Goal: Task Accomplishment & Management: Manage account settings

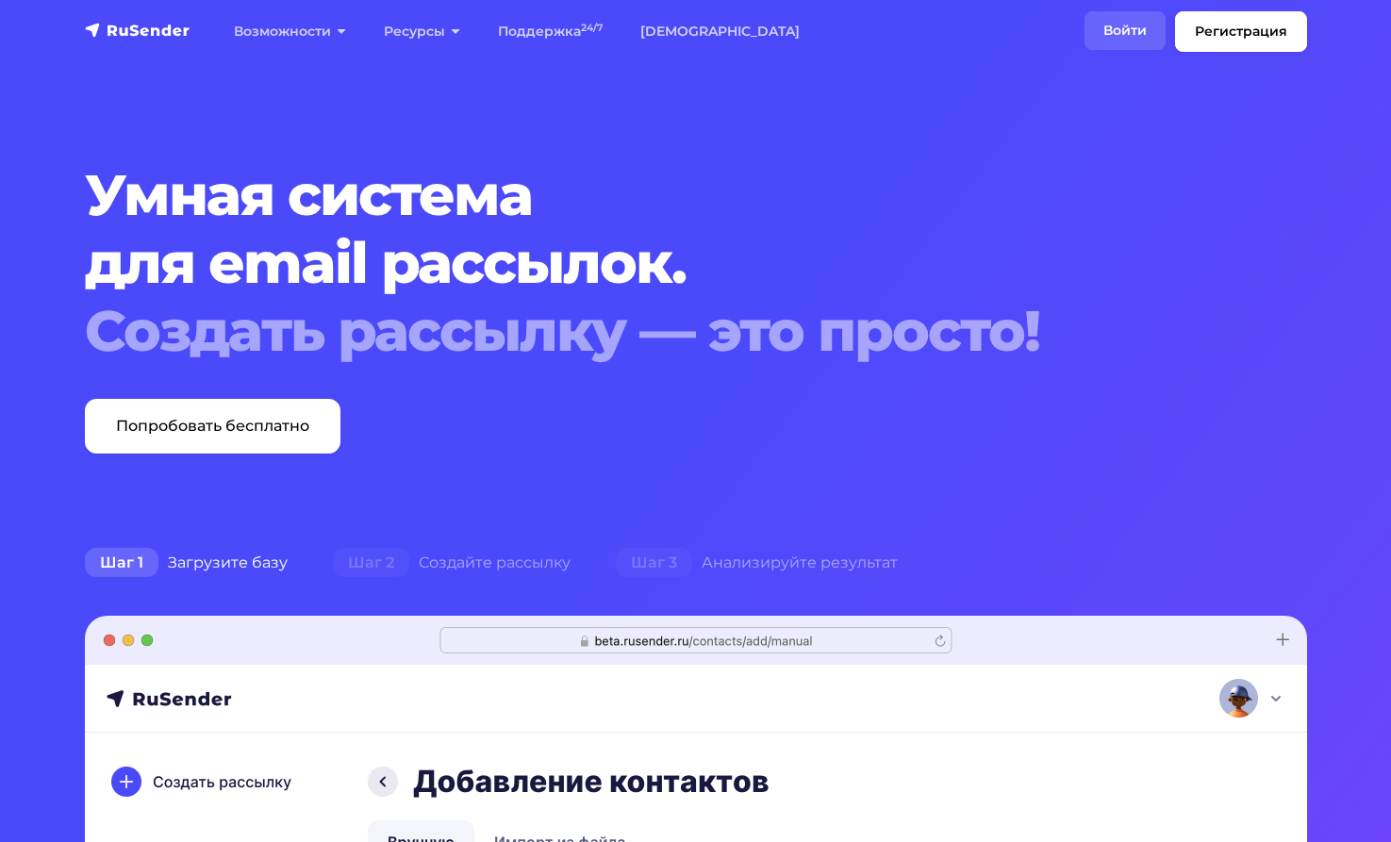
click at [1117, 25] on link "Войти" at bounding box center [1125, 30] width 81 height 39
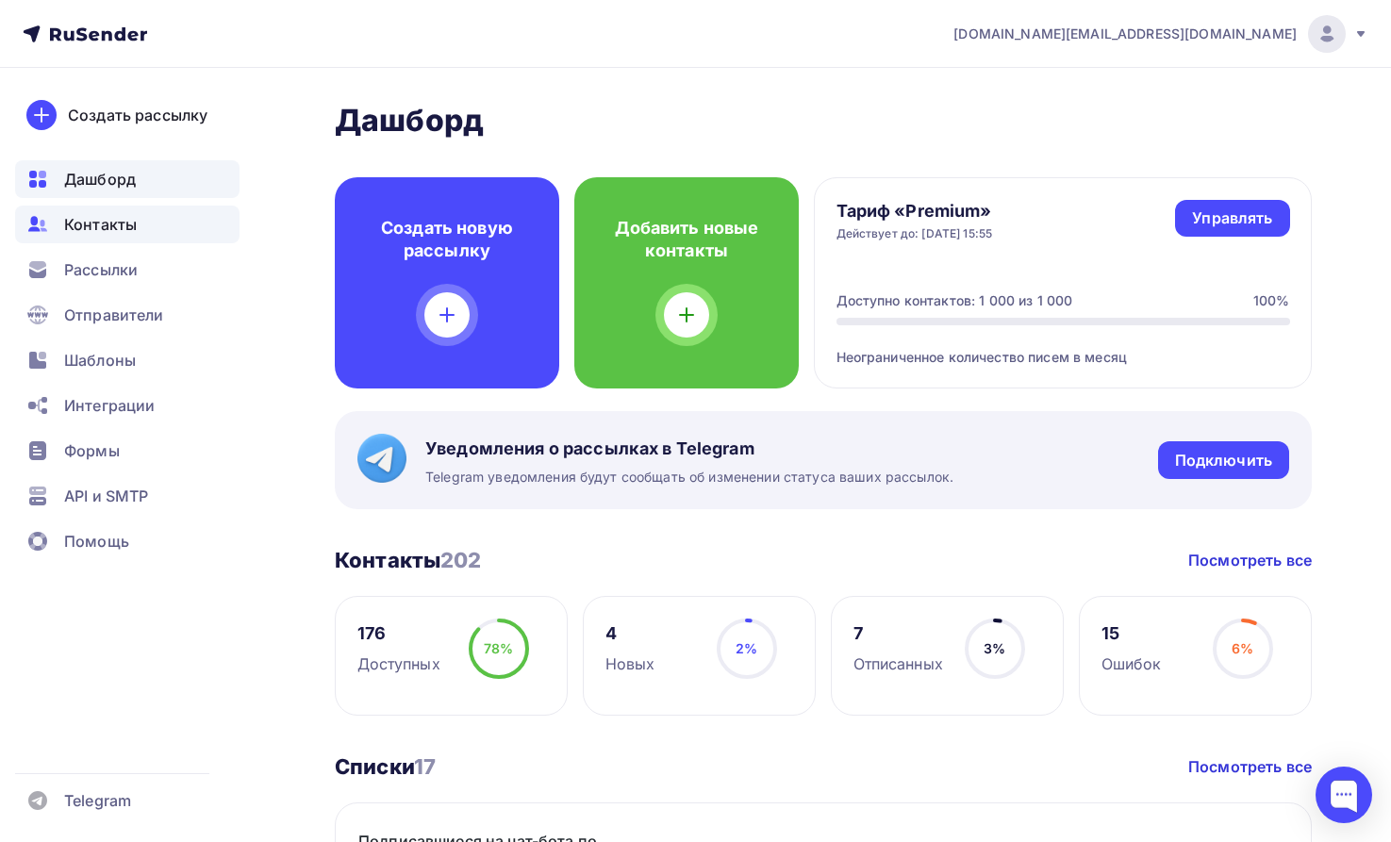
click at [119, 221] on span "Контакты" at bounding box center [100, 224] width 73 height 23
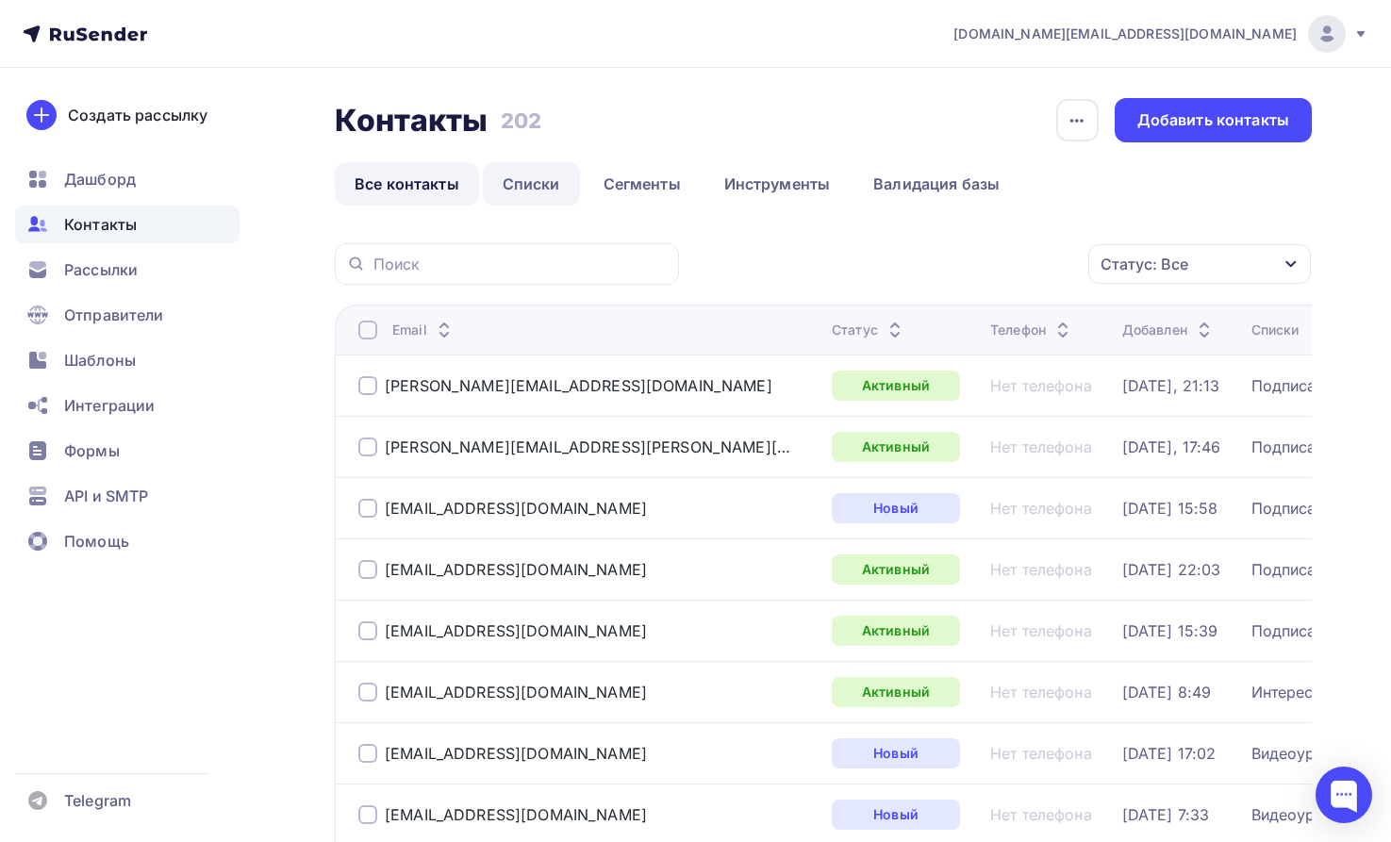
click at [543, 177] on link "Списки" at bounding box center [531, 183] width 97 height 43
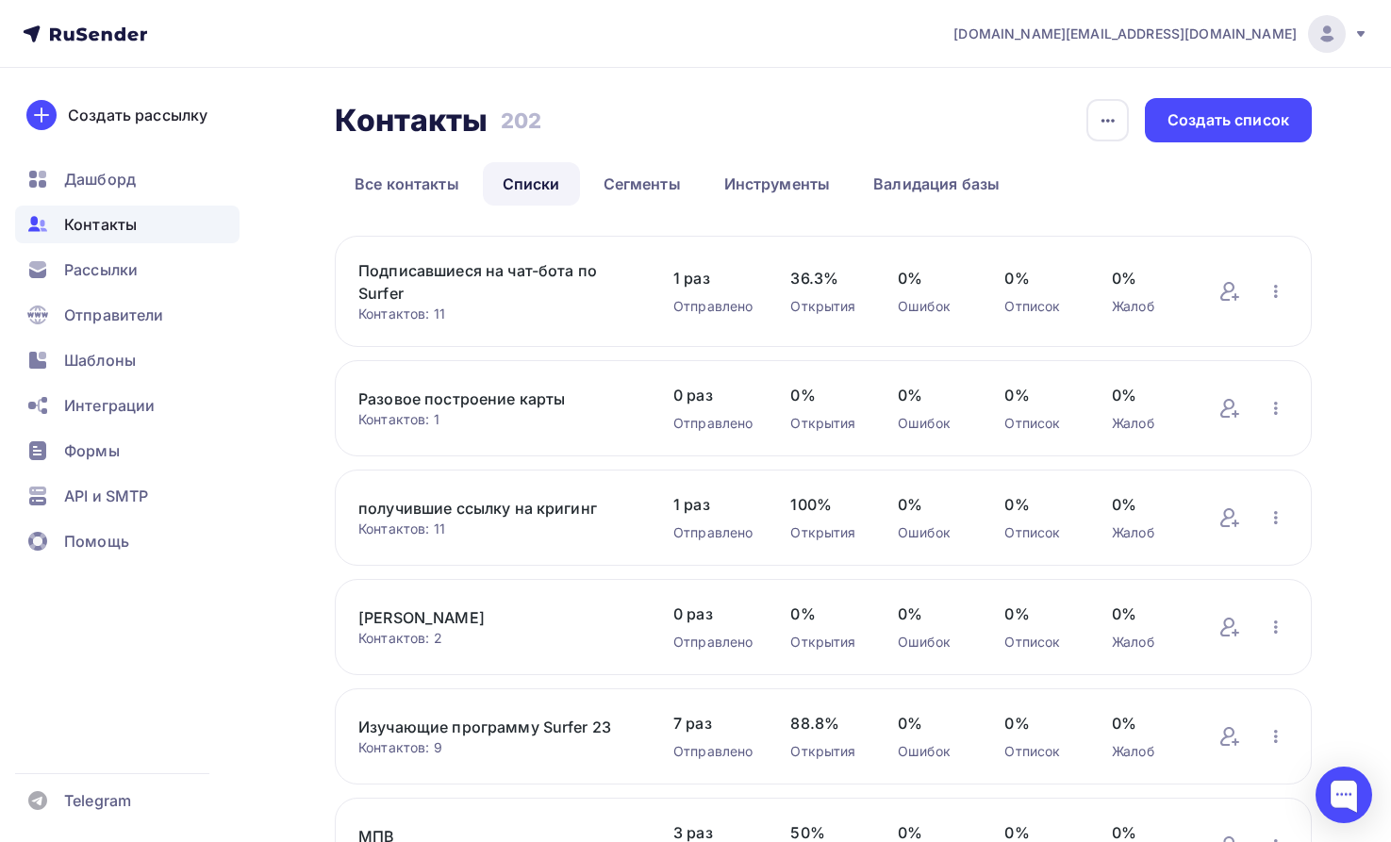
click at [528, 271] on link "Подписавшиеся на чат-бота по Surfer" at bounding box center [496, 281] width 277 height 45
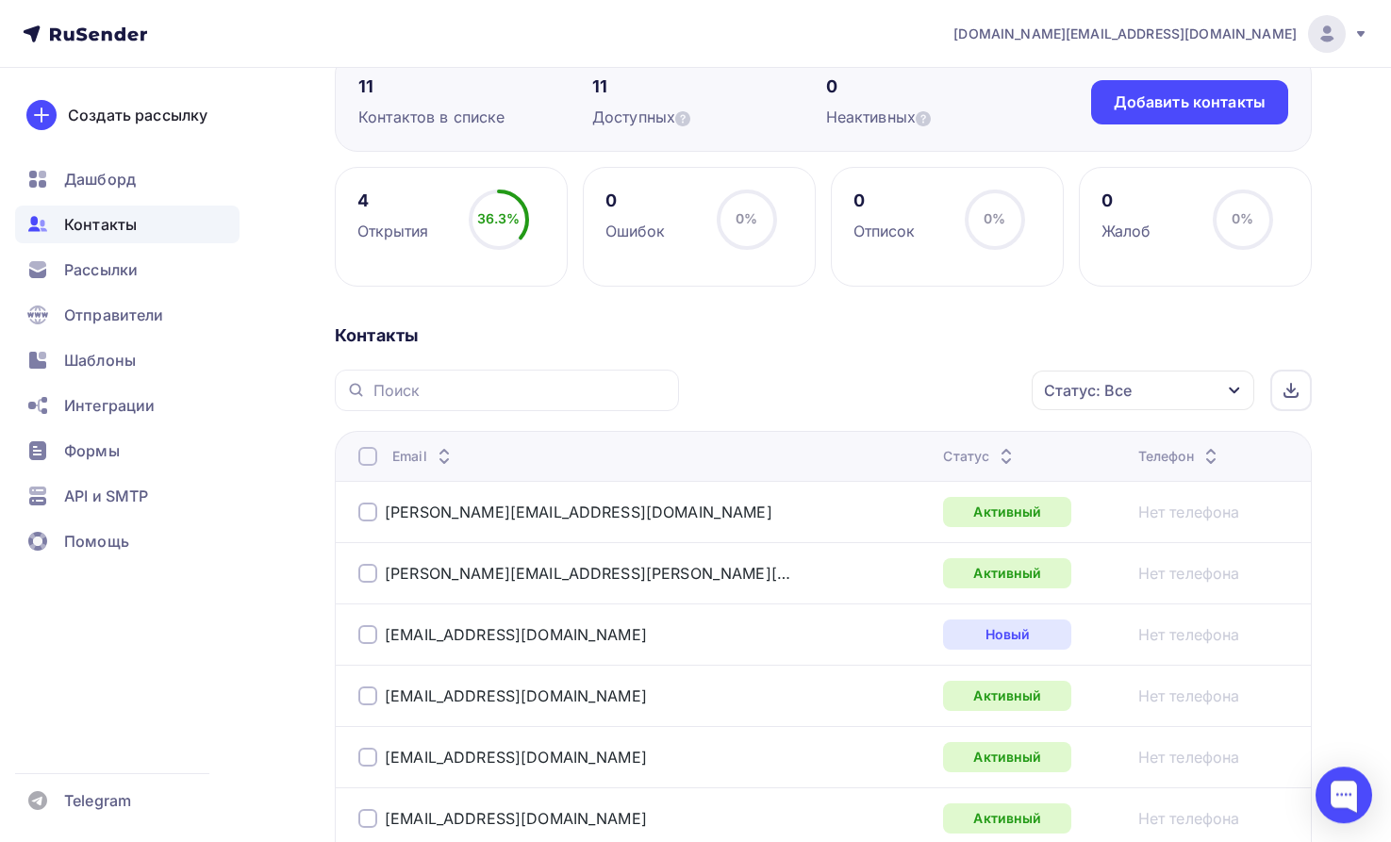
scroll to position [192, 0]
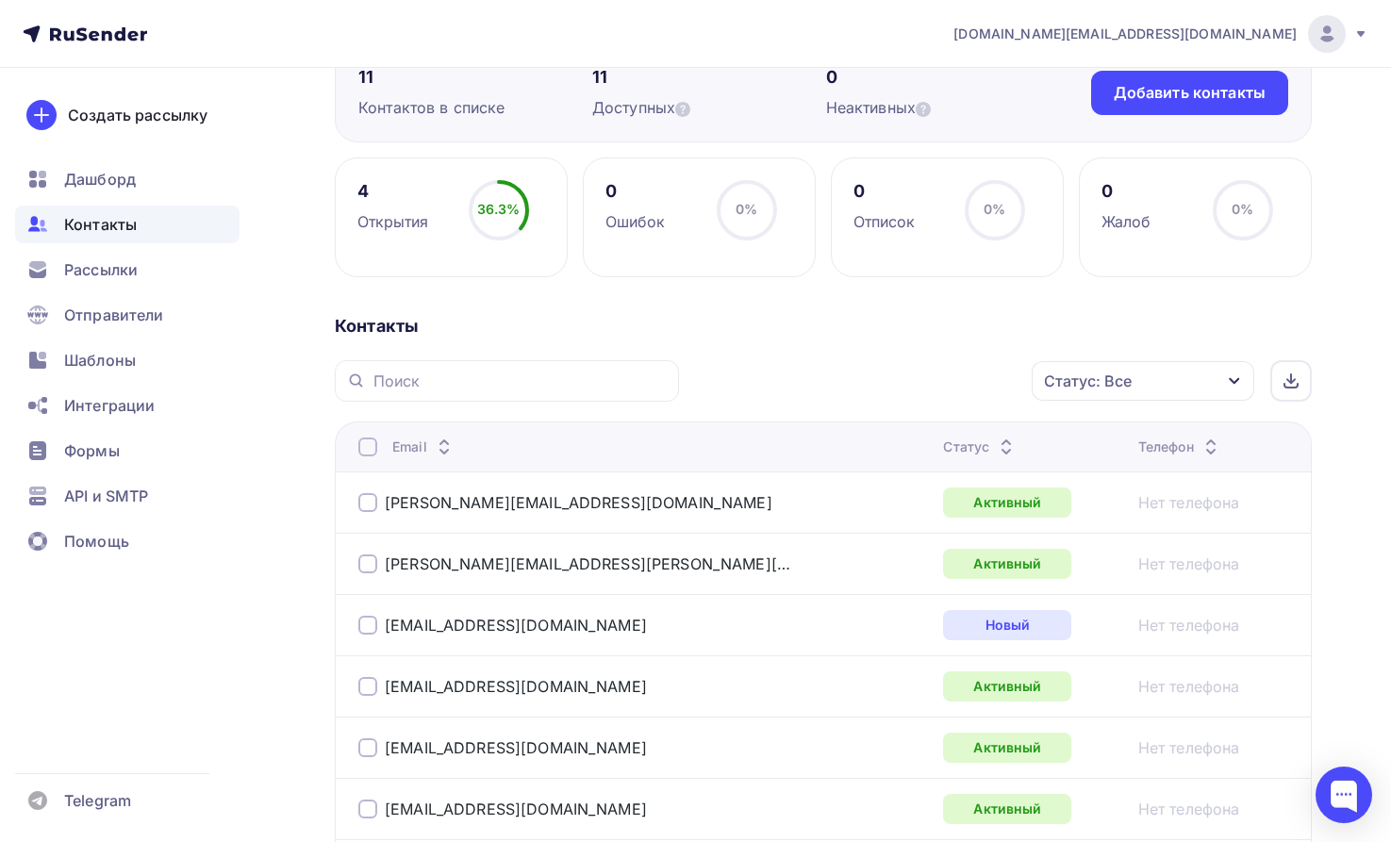
click at [364, 563] on div at bounding box center [367, 564] width 19 height 19
click at [366, 506] on div at bounding box center [367, 502] width 19 height 19
click at [991, 377] on icon "button" at bounding box center [992, 381] width 23 height 23
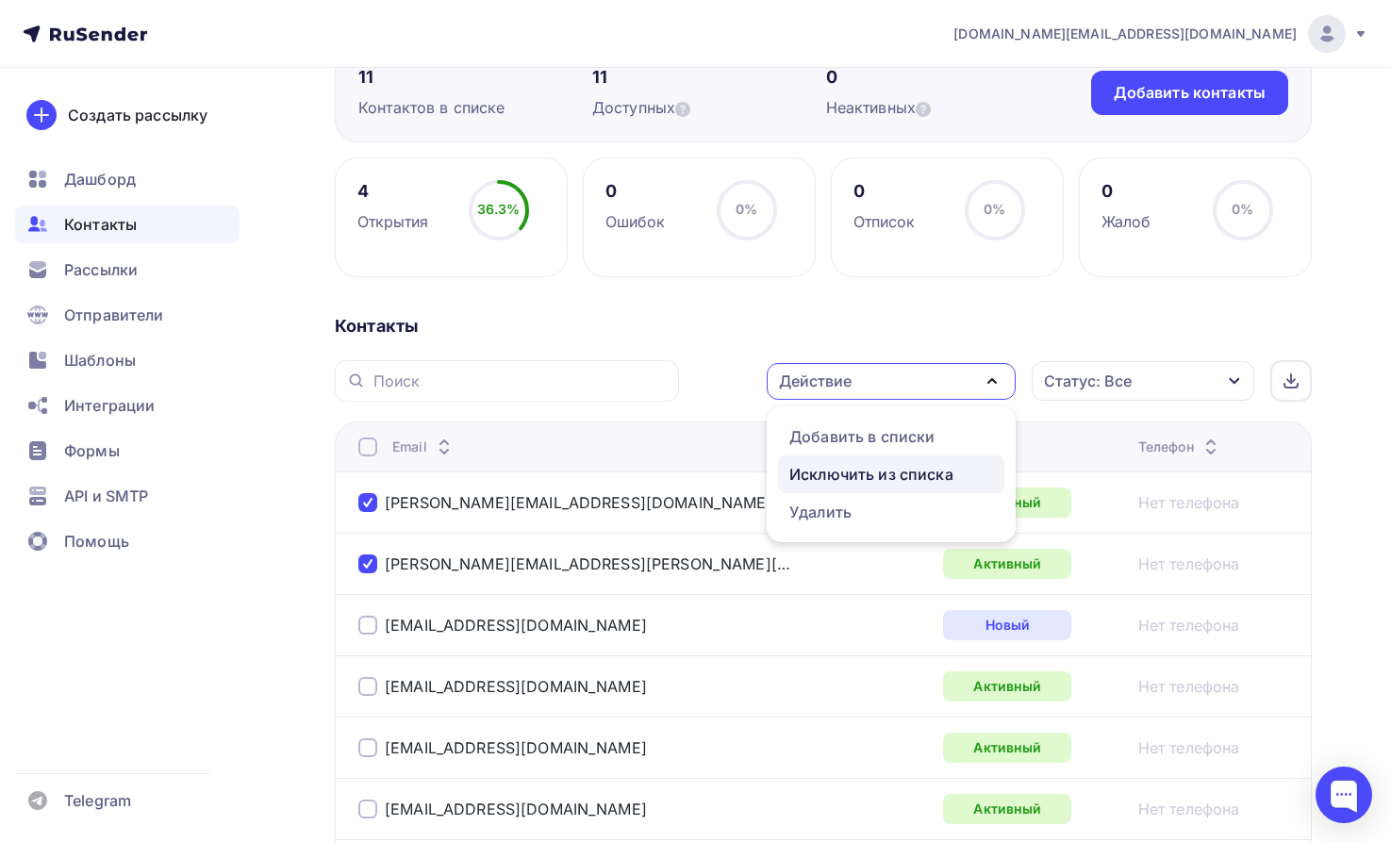
click at [933, 472] on div "Исключить из списка" at bounding box center [872, 474] width 164 height 23
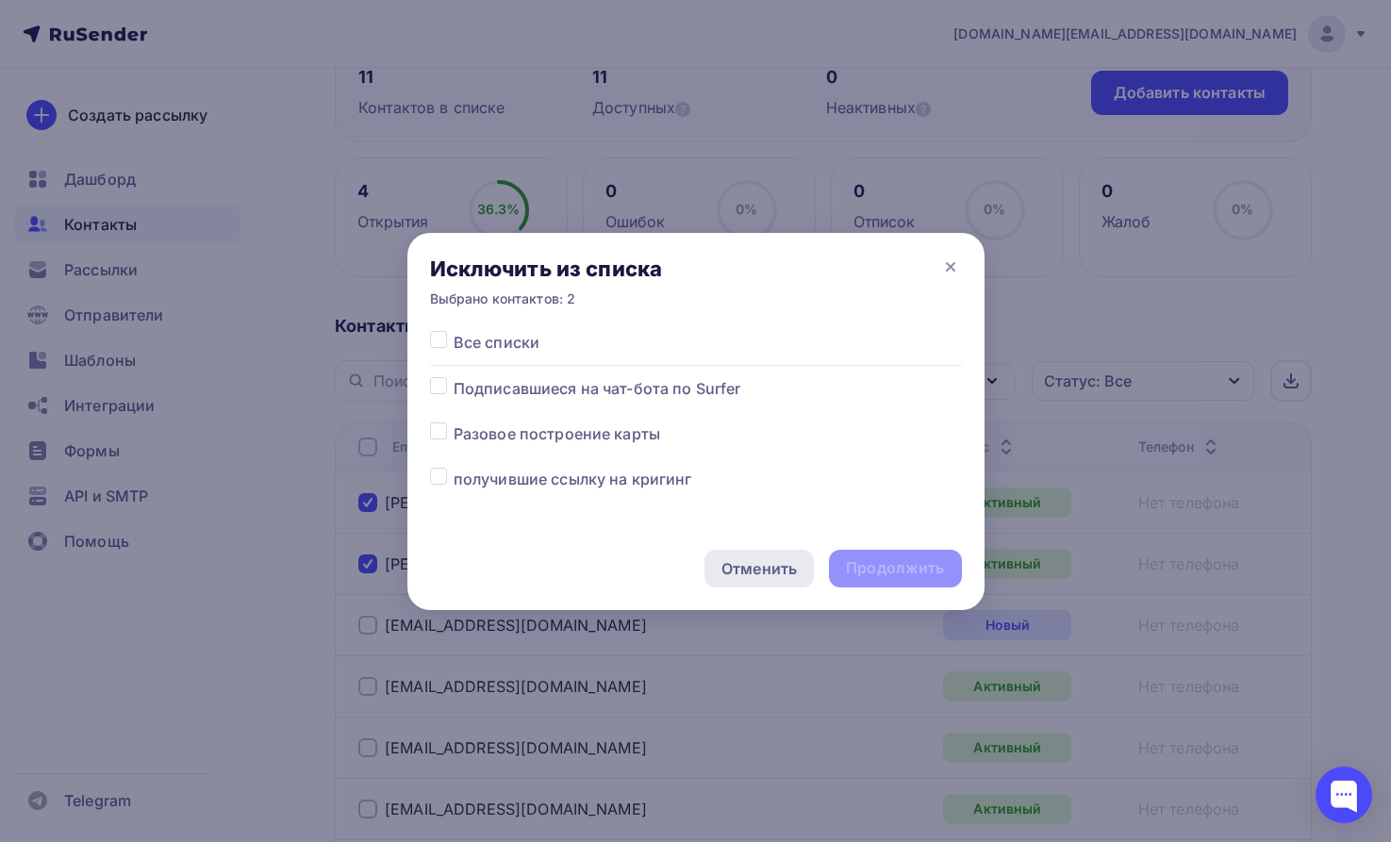
click at [759, 568] on div "Отменить" at bounding box center [759, 568] width 75 height 23
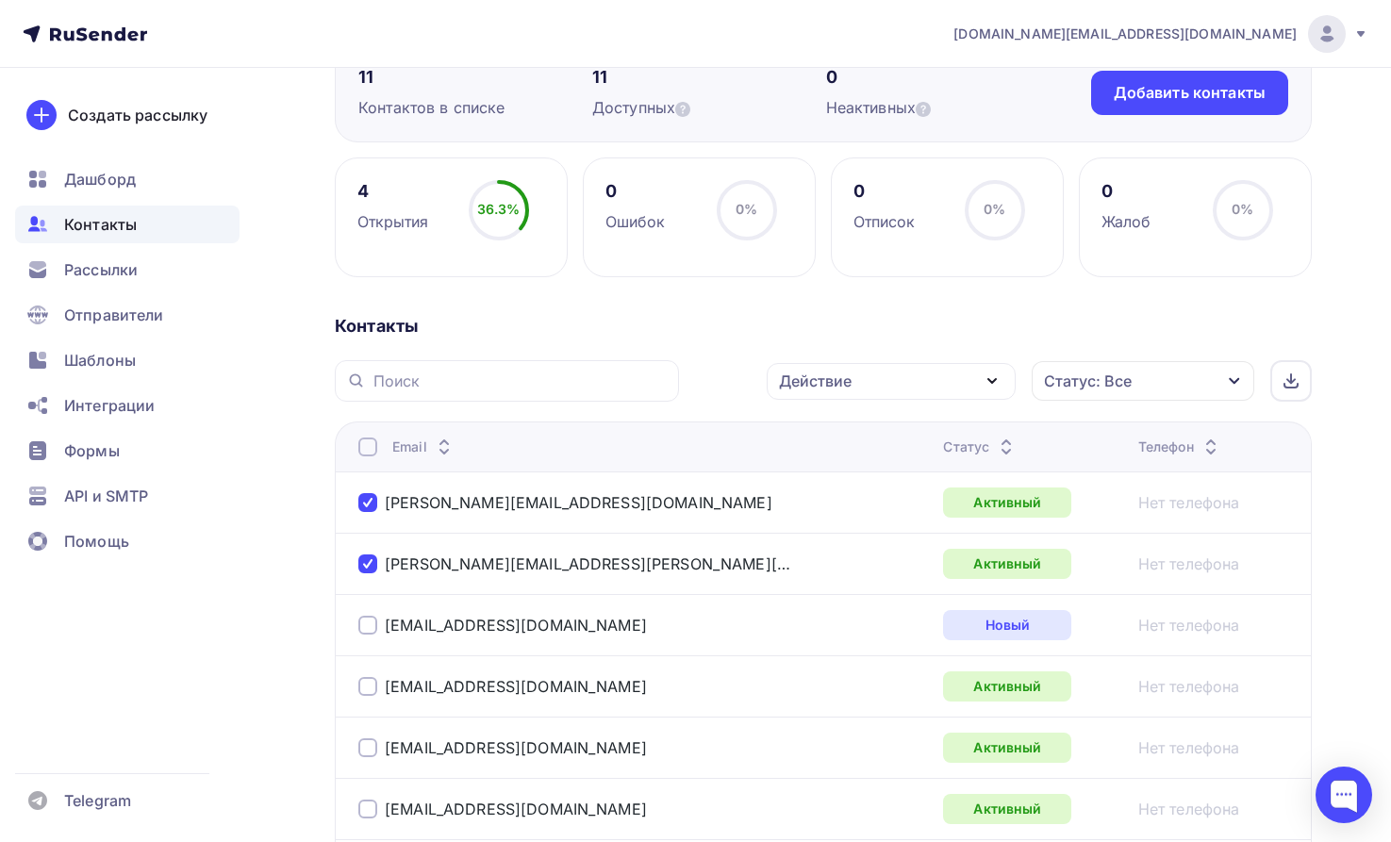
click at [993, 378] on icon "button" at bounding box center [992, 381] width 23 height 23
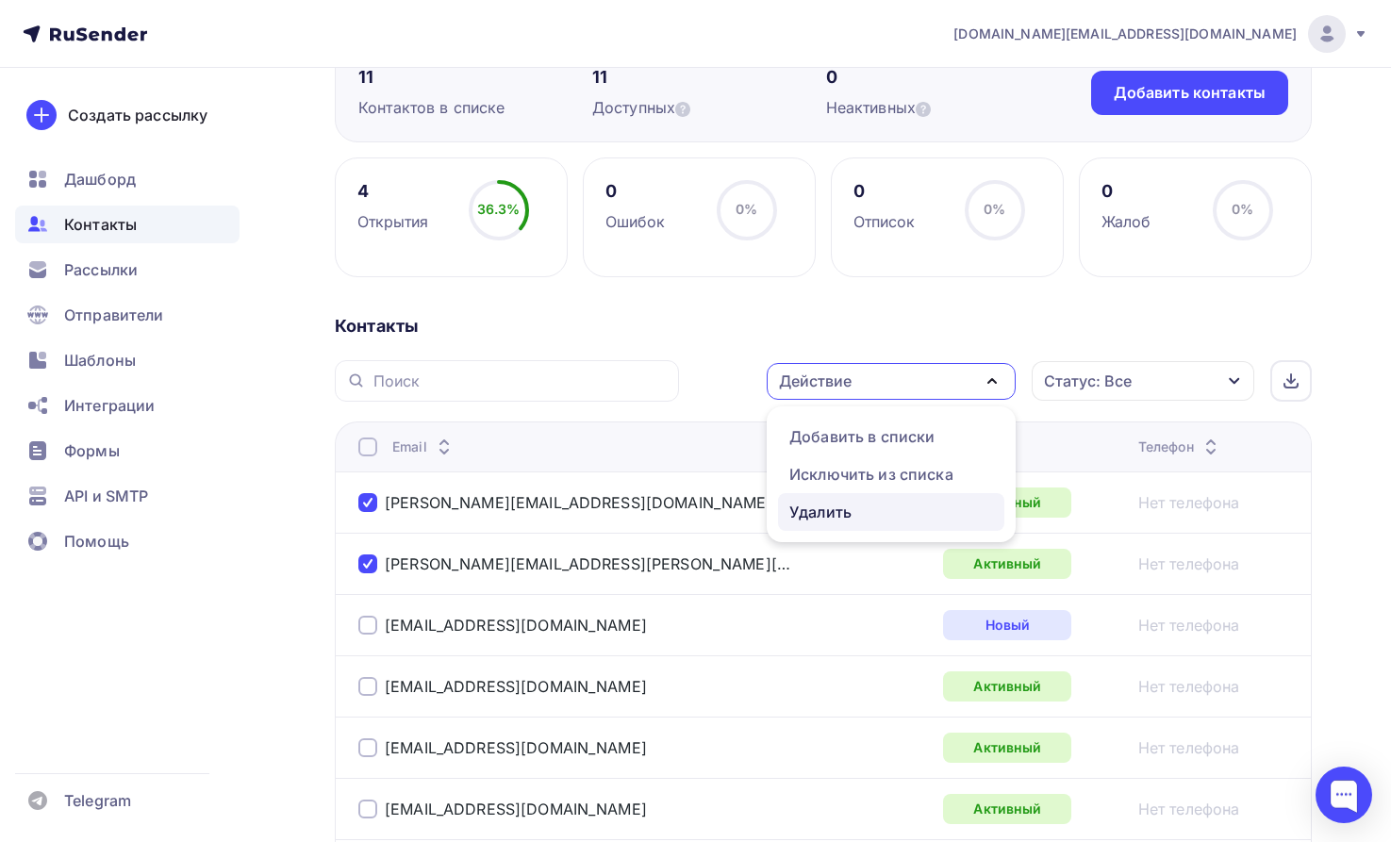
click at [843, 509] on div "Удалить" at bounding box center [821, 512] width 62 height 23
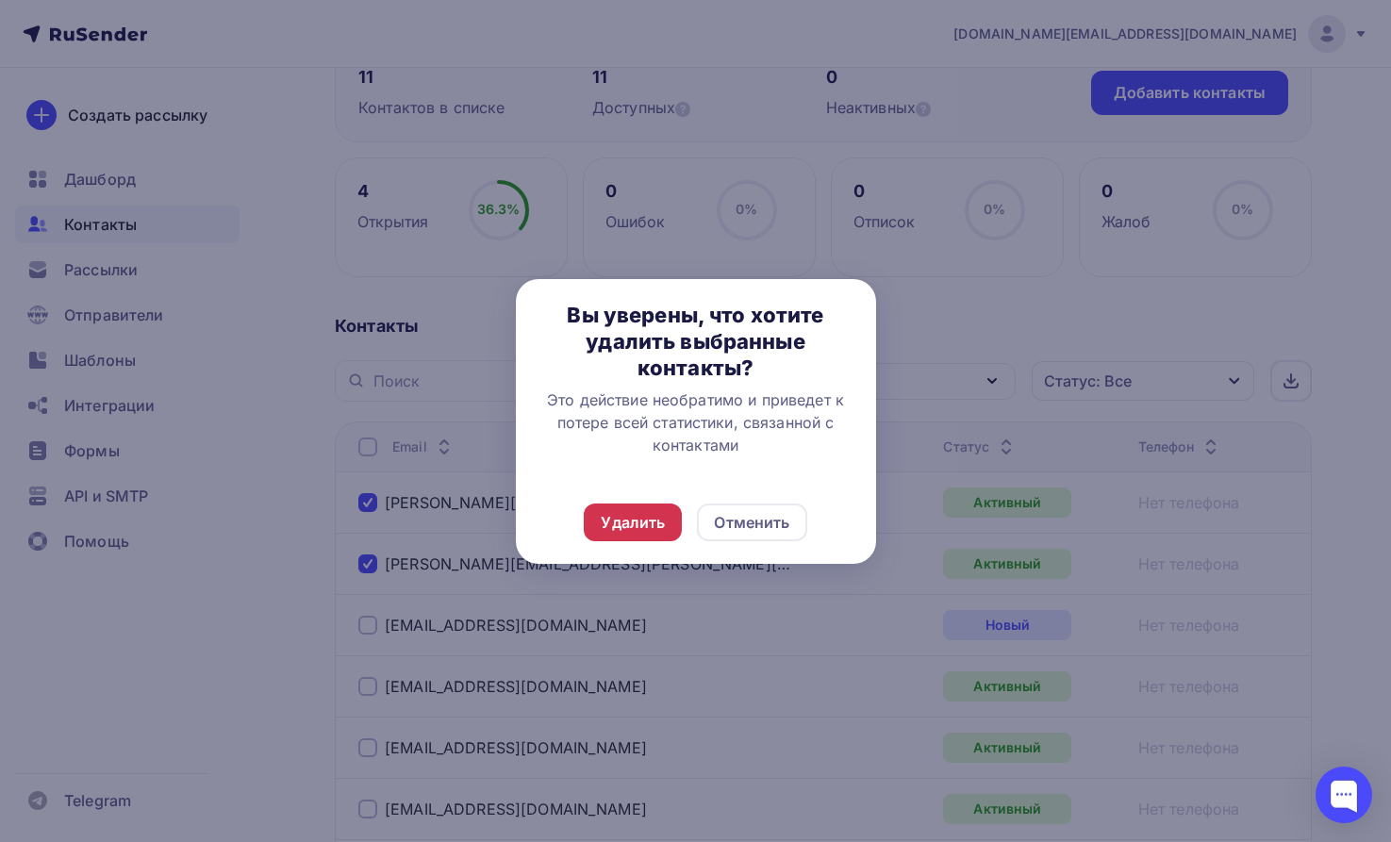
click at [661, 518] on div "Удалить" at bounding box center [633, 522] width 64 height 23
